Goal: Information Seeking & Learning: Learn about a topic

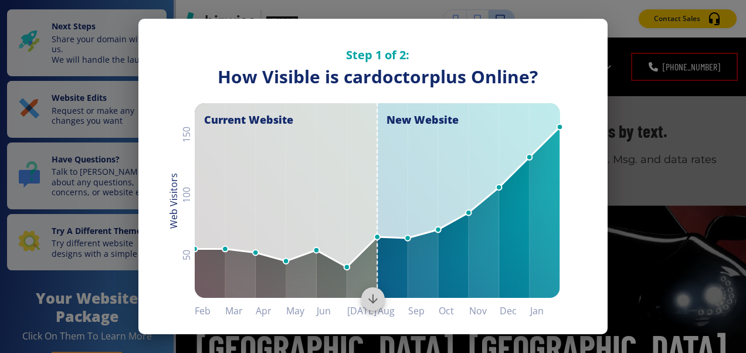
click at [370, 298] on icon "Scroll to bottom" at bounding box center [373, 299] width 14 height 14
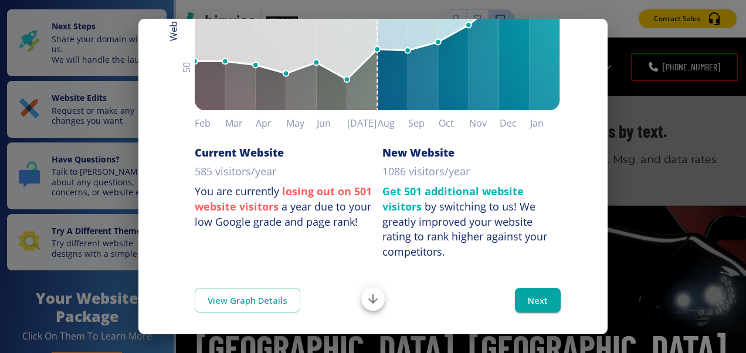
scroll to position [189, 0]
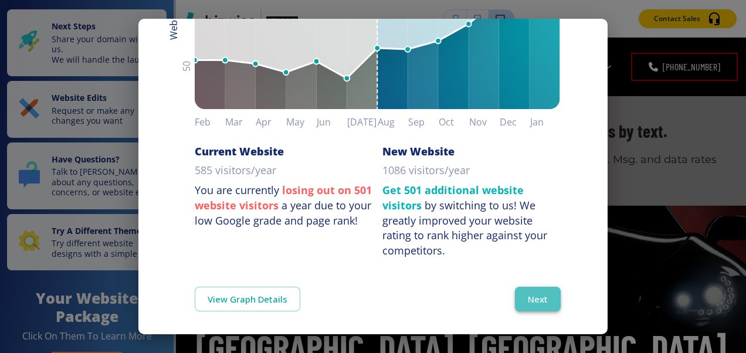
click at [533, 294] on button "Next" at bounding box center [538, 299] width 46 height 25
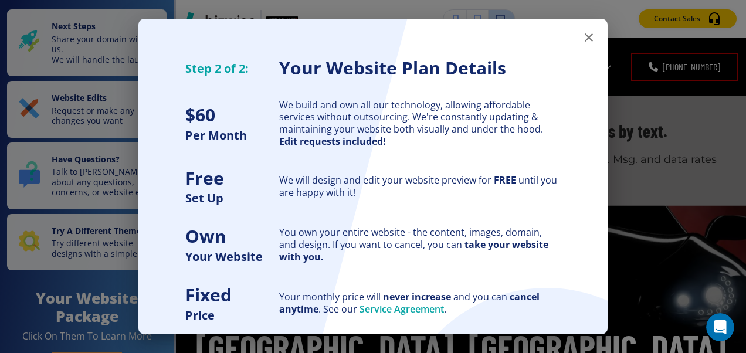
scroll to position [0, 0]
click at [583, 36] on icon "button" at bounding box center [589, 38] width 14 height 14
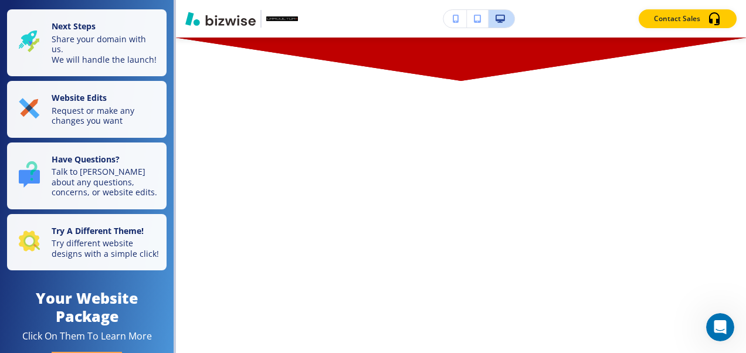
scroll to position [9077, 0]
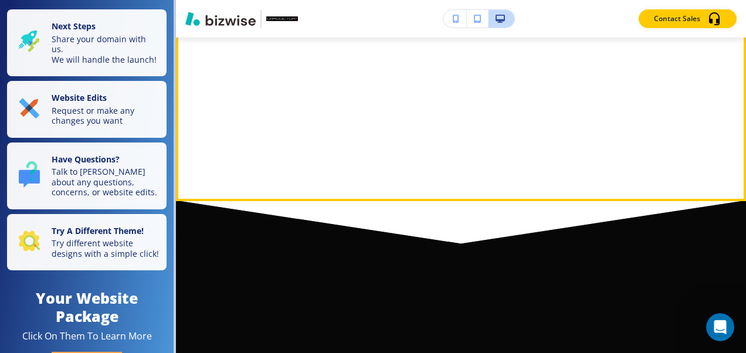
scroll to position [12404, 0]
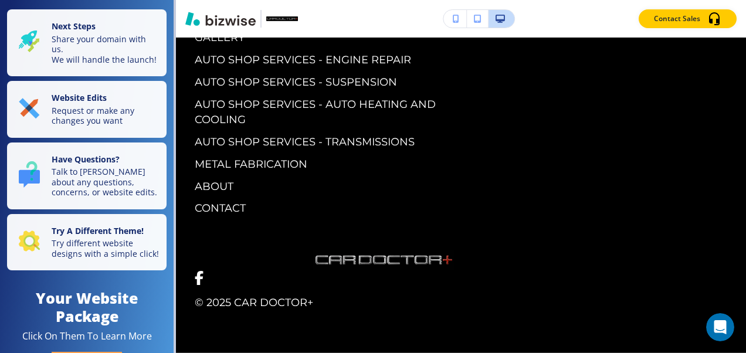
scroll to position [0, 0]
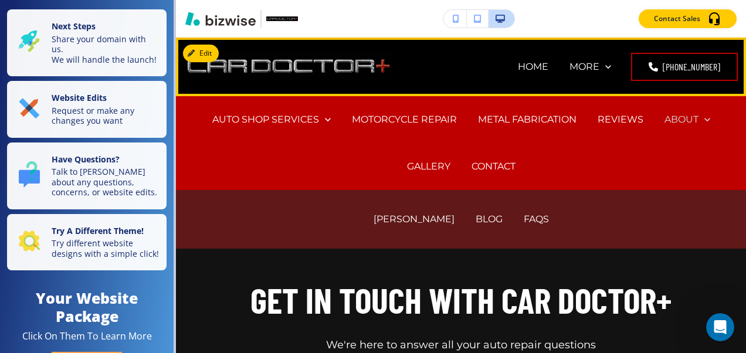
click at [686, 117] on p "ABOUT" at bounding box center [682, 119] width 34 height 13
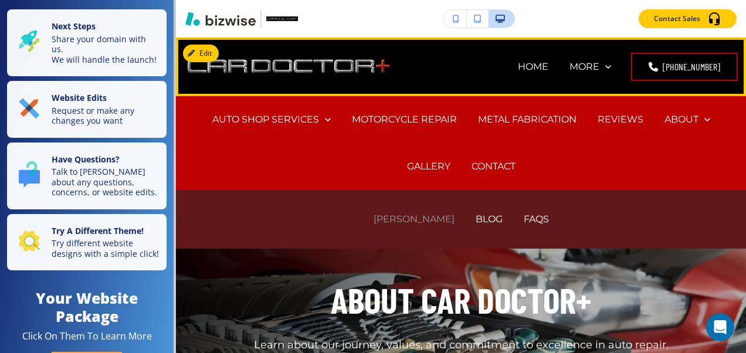
click at [406, 221] on p "[PERSON_NAME]" at bounding box center [414, 218] width 81 height 13
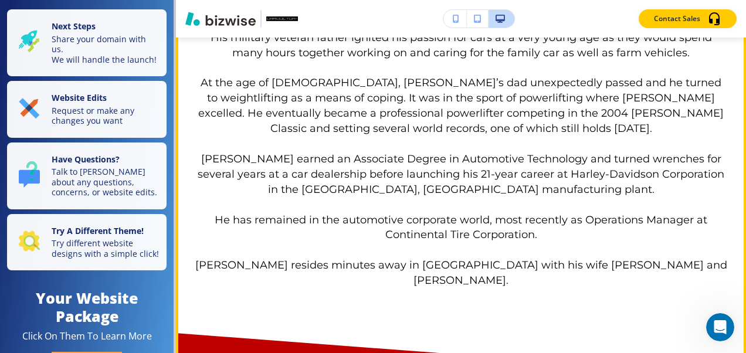
scroll to position [928, 0]
